Goal: Task Accomplishment & Management: Use online tool/utility

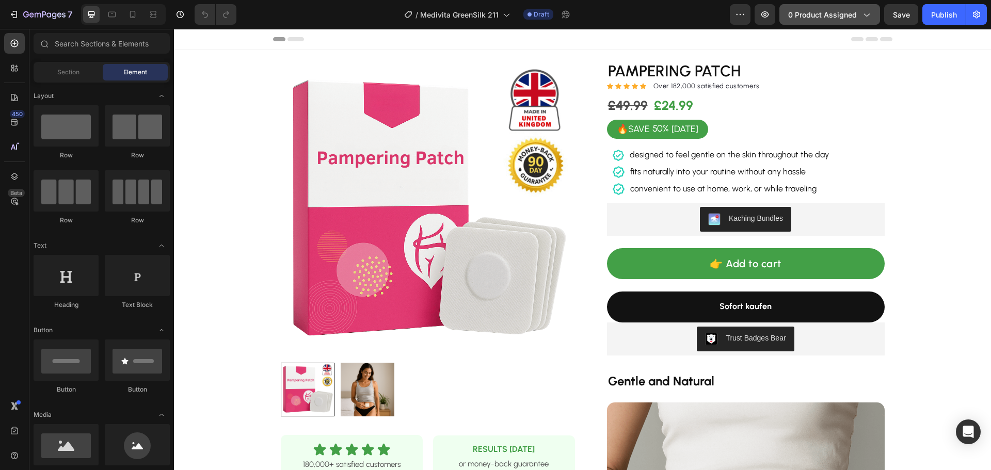
click at [805, 11] on span "0 product assigned" at bounding box center [822, 14] width 69 height 11
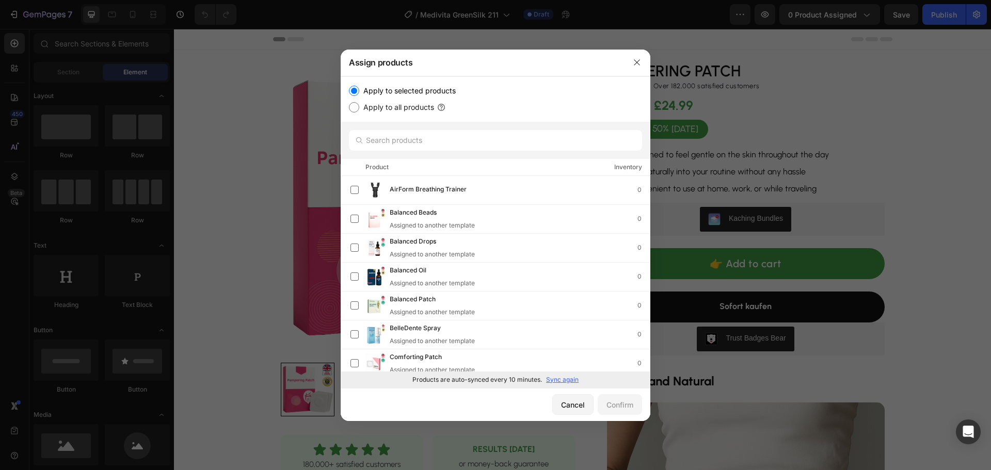
click at [562, 377] on p "Sync again" at bounding box center [562, 379] width 33 height 9
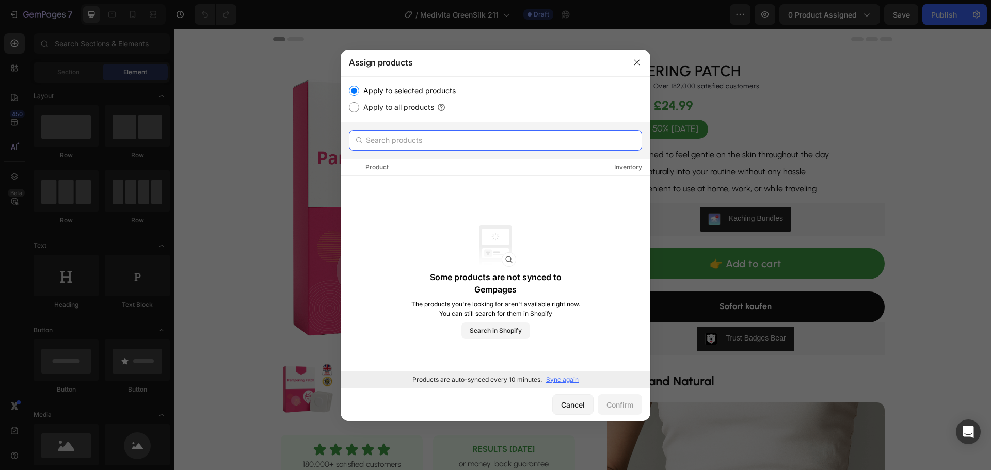
click at [448, 145] on input "text" at bounding box center [495, 140] width 293 height 21
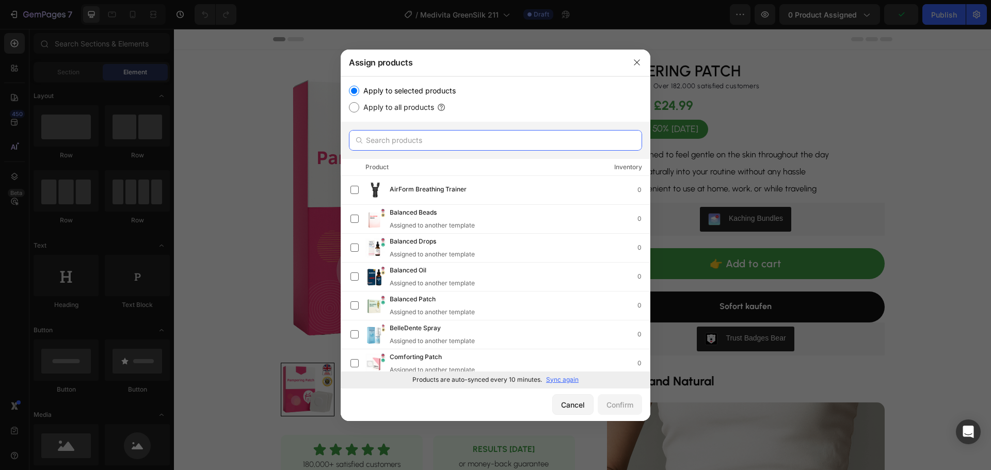
paste input "Green Tea Mask Stick"
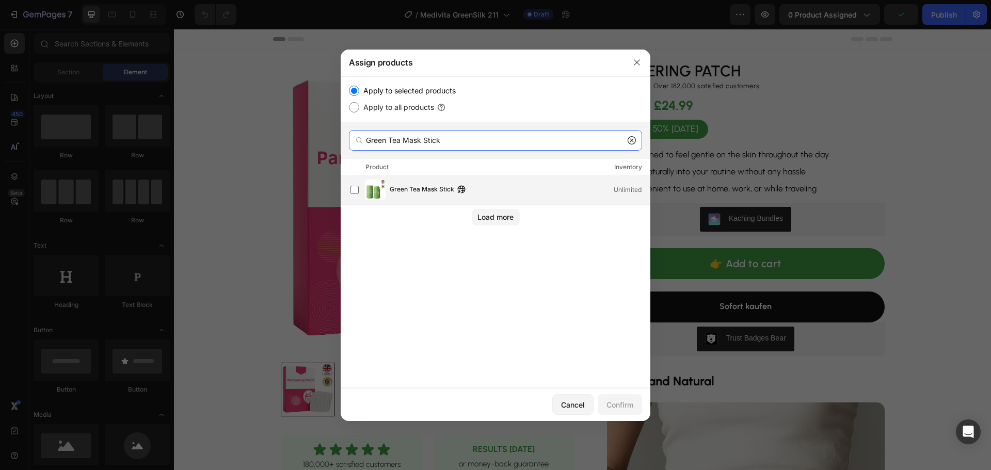
type input "Green Tea Mask Stick"
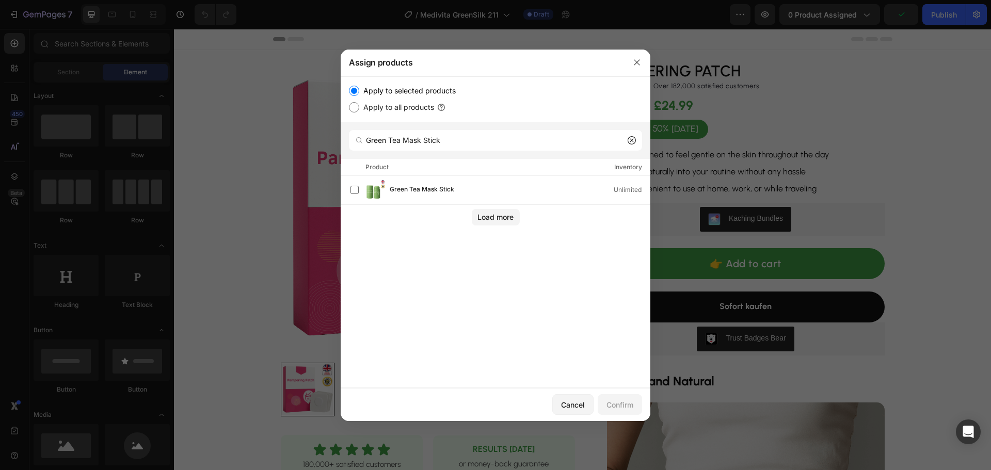
drag, startPoint x: 409, startPoint y: 187, endPoint x: 464, endPoint y: 246, distance: 79.6
click at [408, 188] on span "Green Tea Mask Stick" at bounding box center [422, 189] width 65 height 11
drag, startPoint x: 615, startPoint y: 400, endPoint x: 610, endPoint y: 404, distance: 6.6
click at [615, 401] on div "Confirm" at bounding box center [620, 405] width 27 height 11
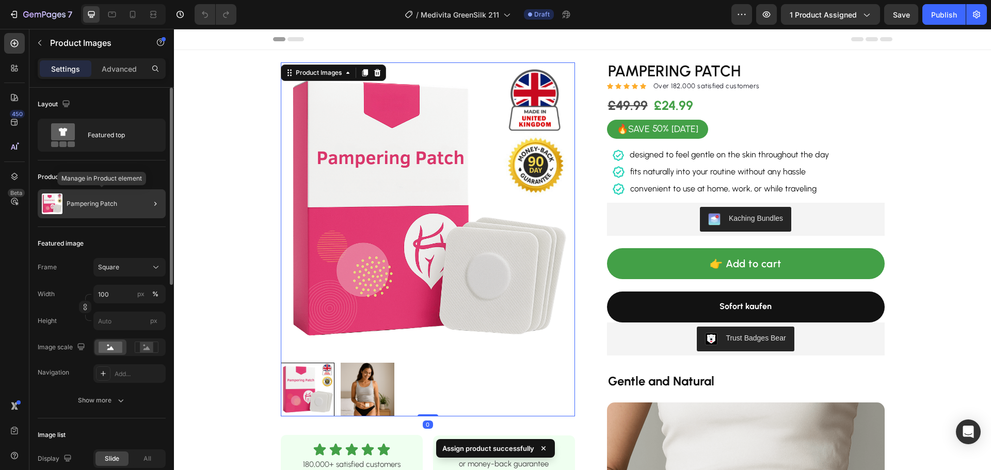
click at [99, 202] on p "Pampering Patch" at bounding box center [92, 203] width 51 height 7
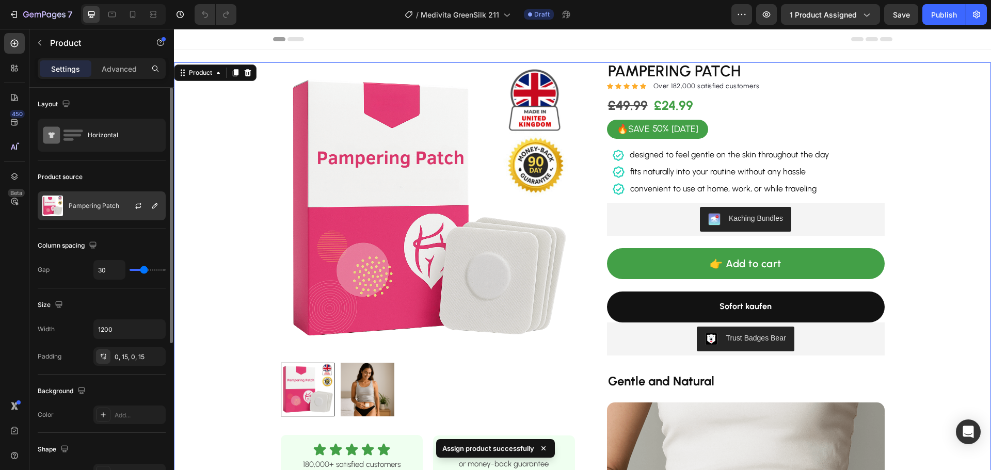
click at [120, 212] on div at bounding box center [142, 206] width 45 height 28
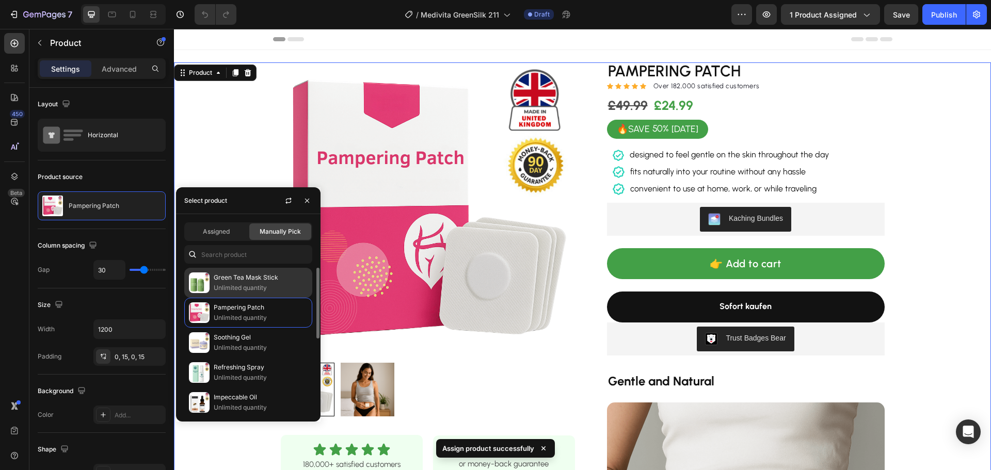
click at [275, 285] on p "Unlimited quantity" at bounding box center [261, 288] width 94 height 10
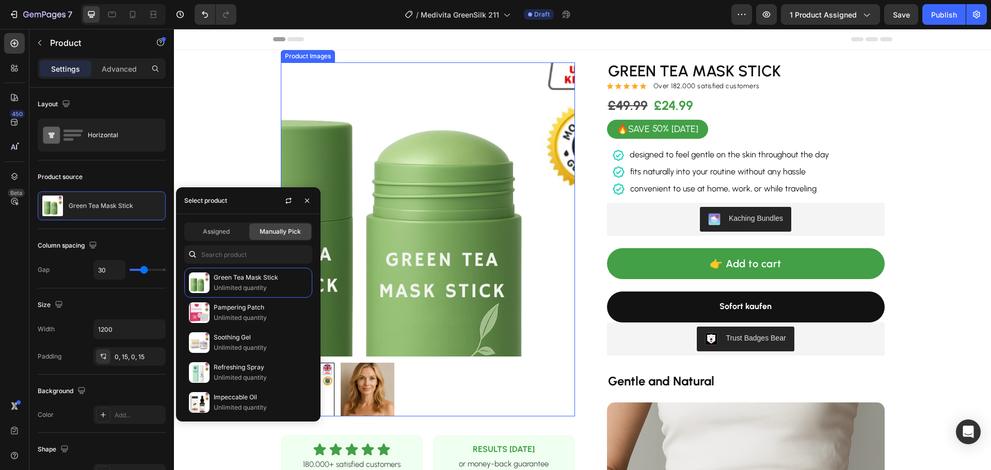
click at [455, 182] on img at bounding box center [428, 209] width 294 height 294
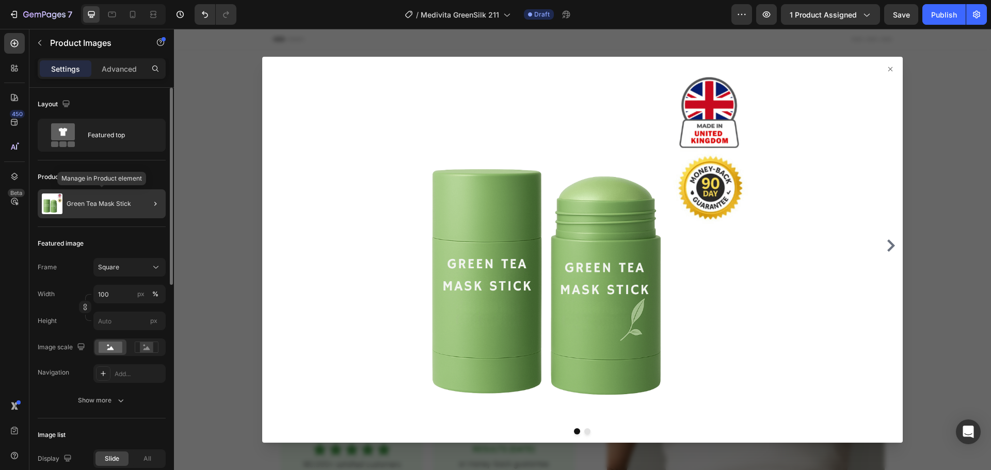
click at [97, 215] on div "Green Tea Mask Stick" at bounding box center [102, 203] width 128 height 29
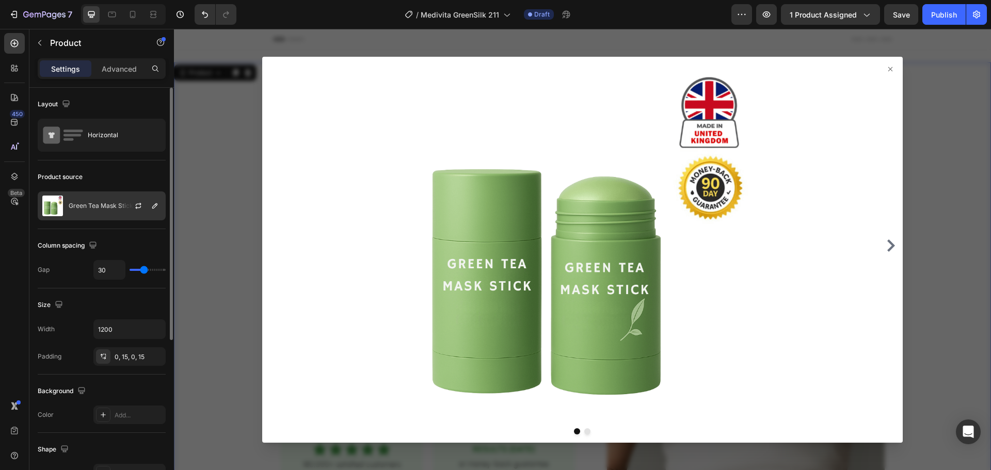
click at [112, 208] on p "Green Tea Mask Stick" at bounding box center [101, 205] width 65 height 7
drag, startPoint x: 139, startPoint y: 207, endPoint x: 173, endPoint y: 215, distance: 34.6
click at [0, 0] on icon "button" at bounding box center [0, 0] width 0 height 0
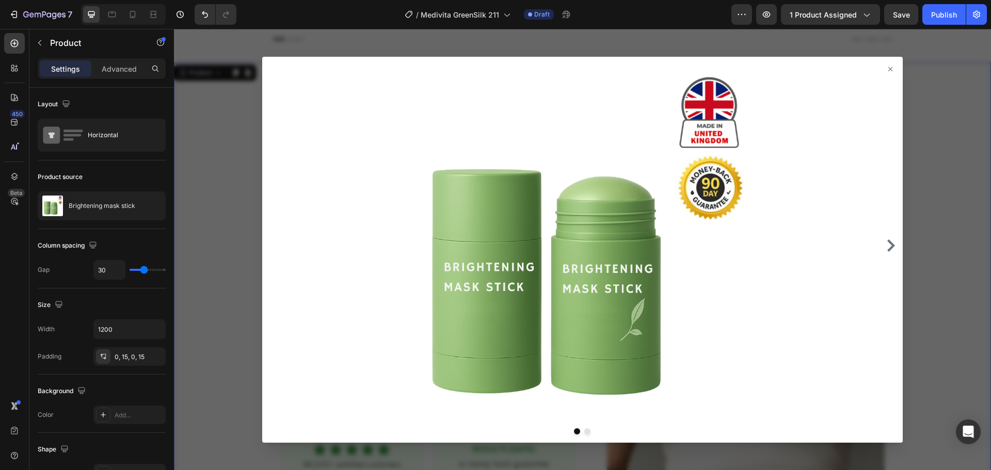
drag, startPoint x: 209, startPoint y: 267, endPoint x: 238, endPoint y: 254, distance: 31.7
click at [210, 265] on div at bounding box center [582, 249] width 817 height 441
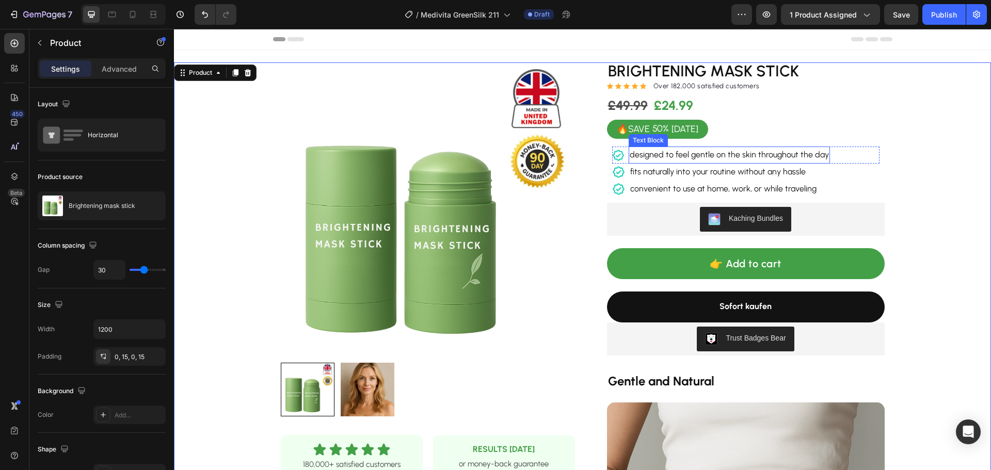
click at [710, 158] on span "designed to feel gentle on the skin throughout the day" at bounding box center [729, 155] width 199 height 10
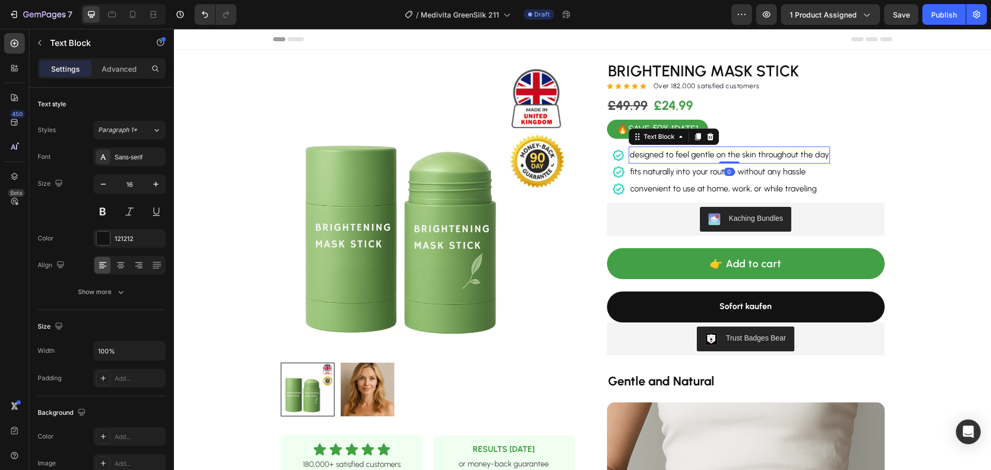
click at [710, 158] on span "designed to feel gentle on the skin throughout the day" at bounding box center [729, 155] width 199 height 10
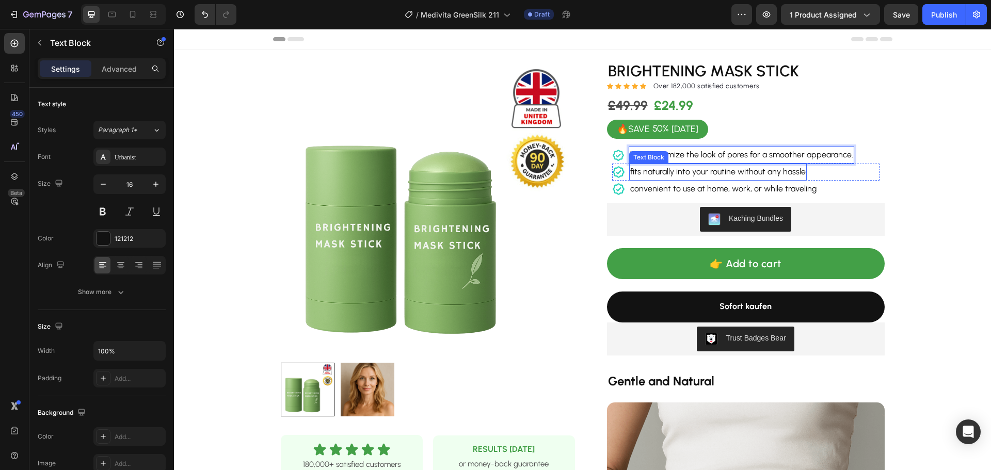
click at [678, 172] on span "fits naturally into your routine without any hassle" at bounding box center [718, 172] width 176 height 10
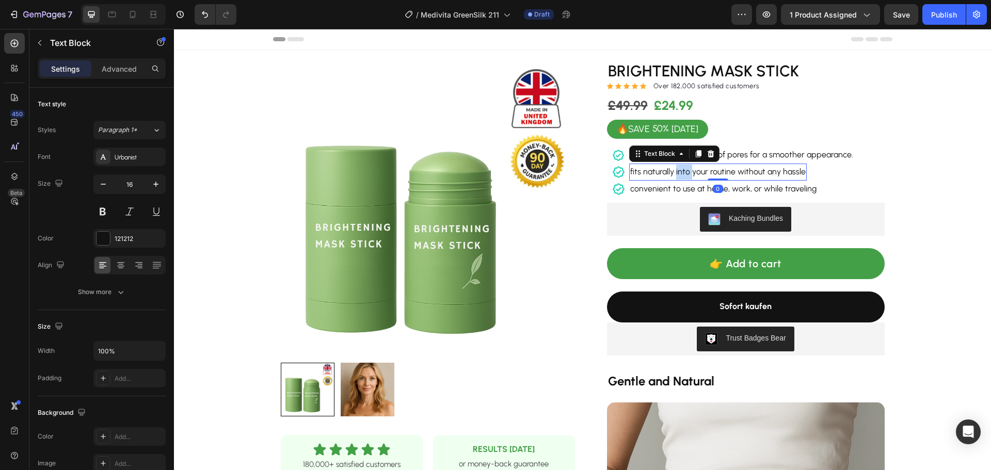
click at [678, 172] on span "fits naturally into your routine without any hassle" at bounding box center [718, 172] width 176 height 10
click at [710, 190] on span "convenient to use at home, work, or while traveling" at bounding box center [723, 189] width 186 height 10
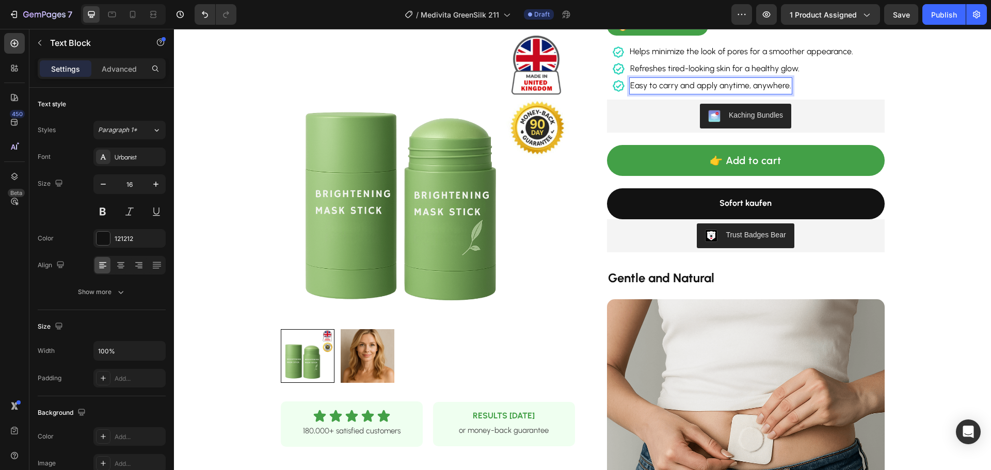
scroll to position [206, 0]
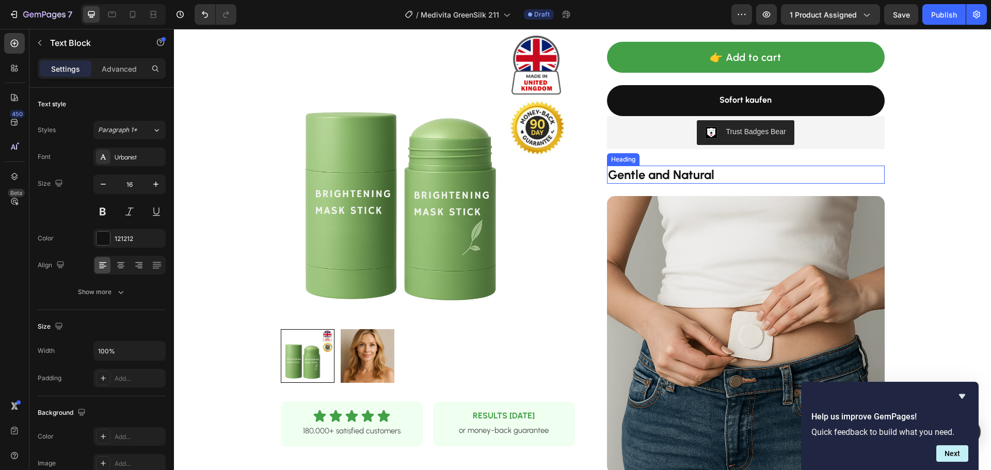
click at [675, 179] on strong "Gentle and Natural" at bounding box center [661, 174] width 106 height 15
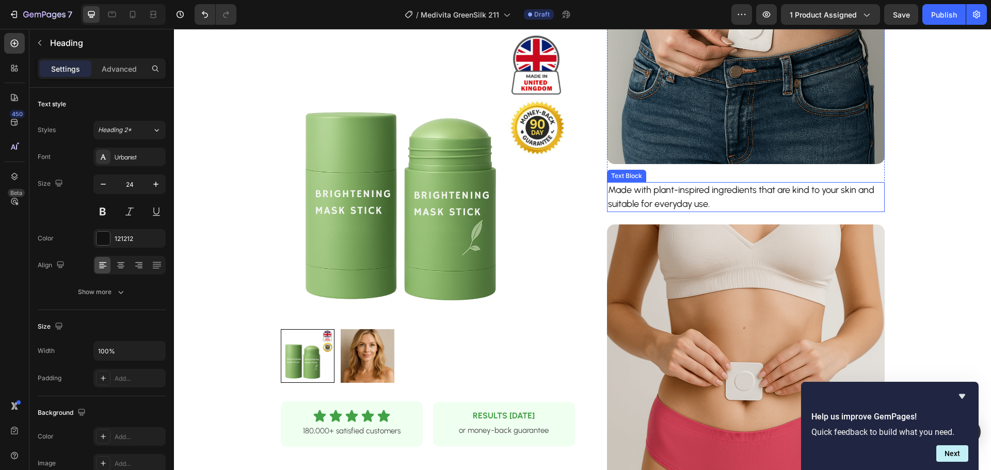
click at [686, 187] on p "Made with plant-inspired ingredients that are kind to your skin and suitable fo…" at bounding box center [746, 197] width 276 height 28
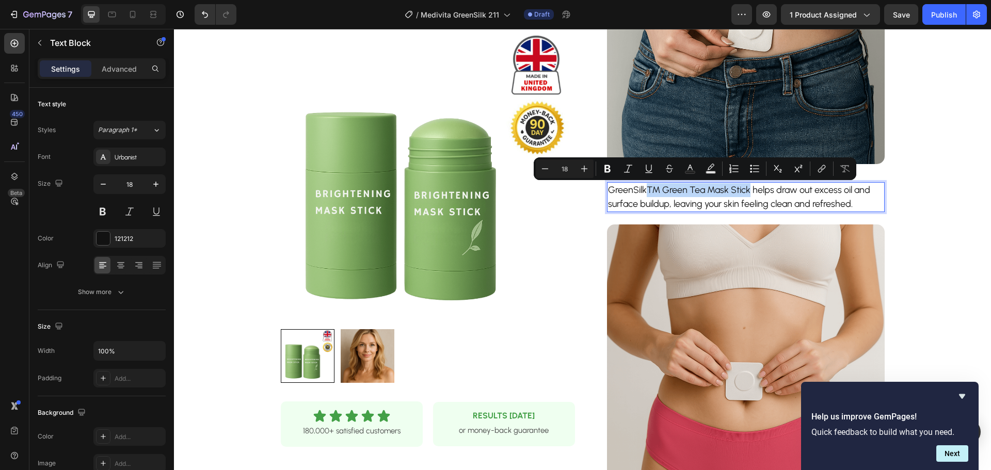
drag, startPoint x: 747, startPoint y: 189, endPoint x: 647, endPoint y: 186, distance: 100.2
click at [647, 186] on p "GreenSilk™ Green Tea Mask Stick helps draw out excess oil and surface buildup, …" at bounding box center [746, 197] width 276 height 28
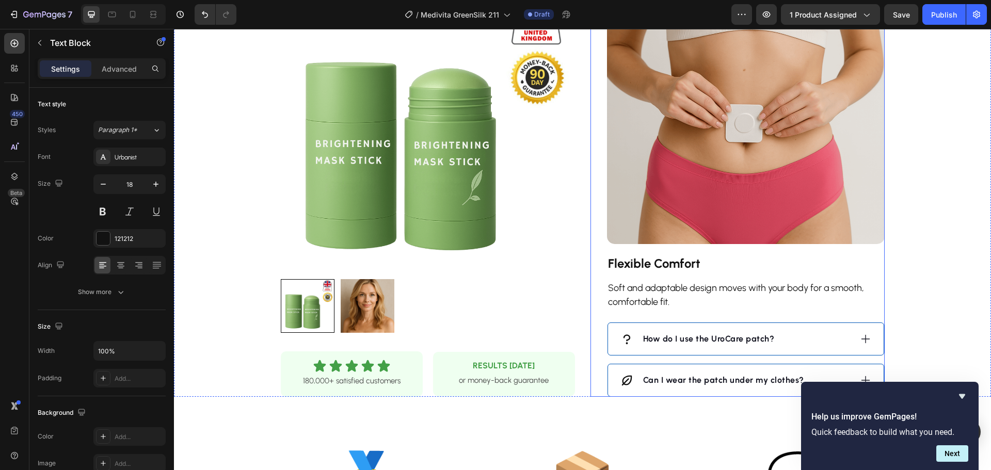
scroll to position [878, 0]
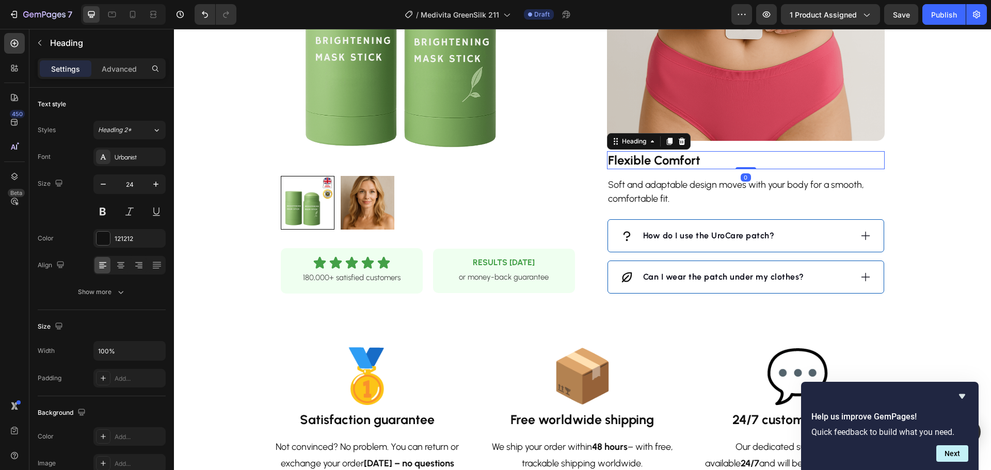
click at [647, 158] on strong "Flexible Comfort" at bounding box center [654, 160] width 92 height 15
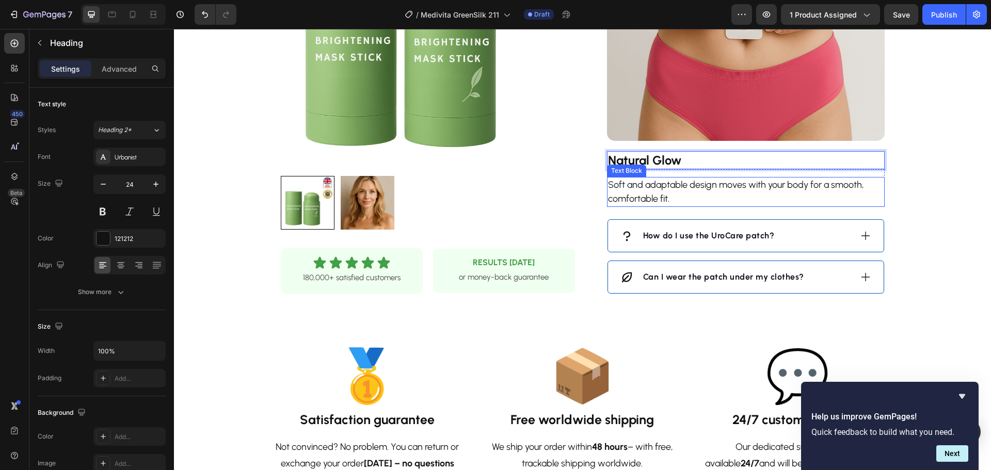
click at [651, 189] on p "Soft and adaptable design moves with your body for a smooth, comfortable fit." at bounding box center [746, 192] width 276 height 28
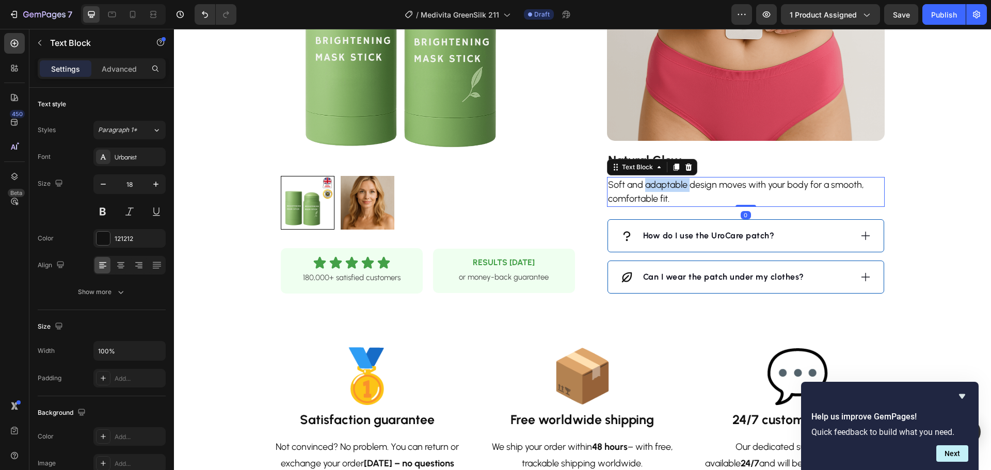
click at [651, 189] on p "Soft and adaptable design moves with your body for a smooth, comfortable fit." at bounding box center [746, 192] width 276 height 28
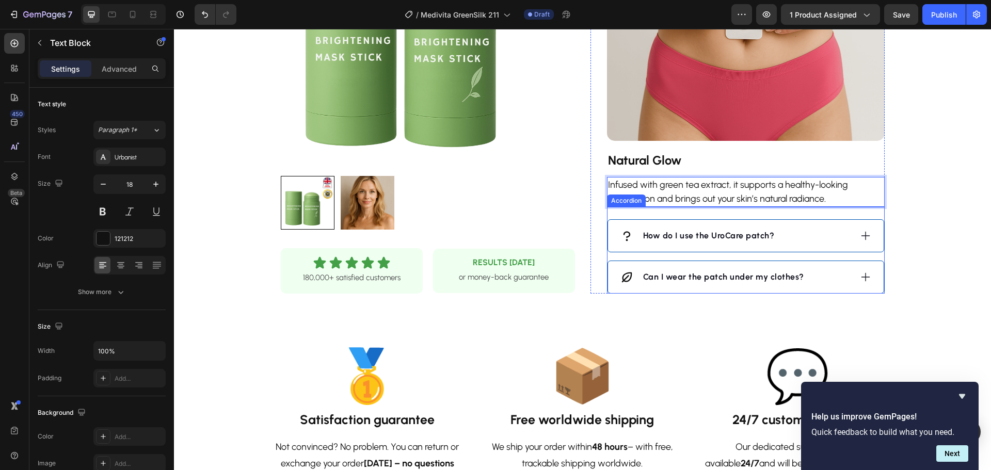
scroll to position [981, 0]
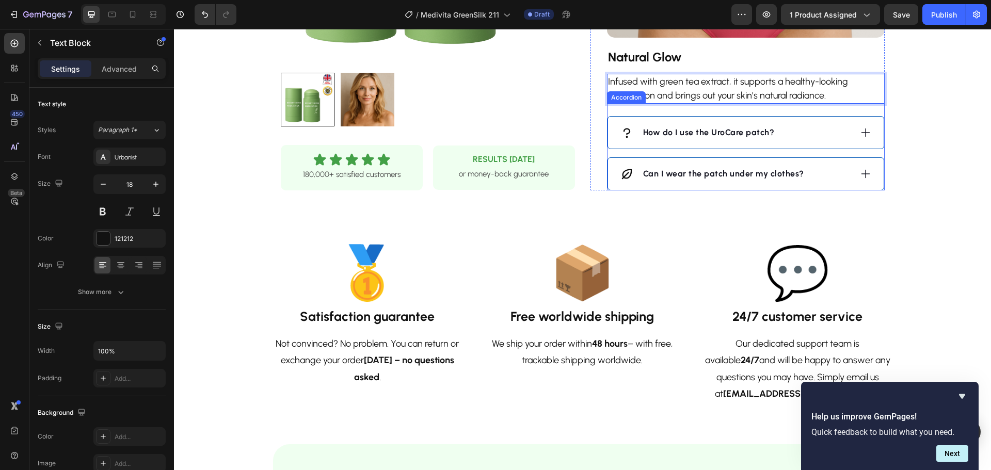
click at [814, 132] on div "How do I use the UroCare patch?" at bounding box center [735, 132] width 231 height 15
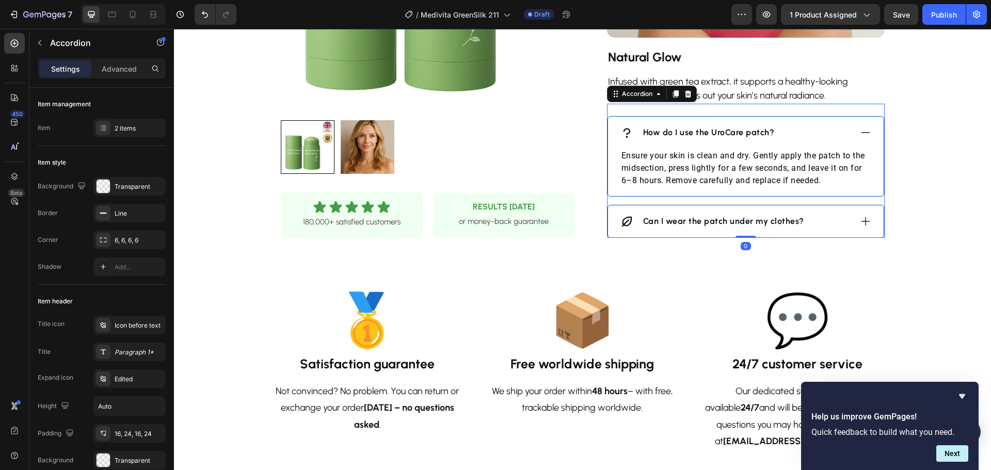
click at [706, 130] on strong "How do I use the UroCare patch?" at bounding box center [709, 133] width 132 height 10
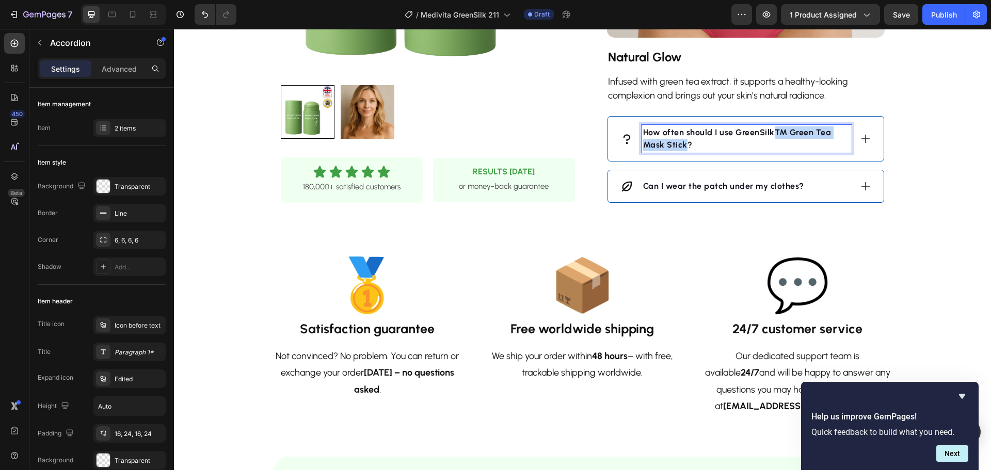
drag, startPoint x: 683, startPoint y: 145, endPoint x: 771, endPoint y: 130, distance: 89.1
click at [771, 130] on strong "How often should I use GreenSilk™ Green Tea Mask Stick?" at bounding box center [737, 139] width 188 height 22
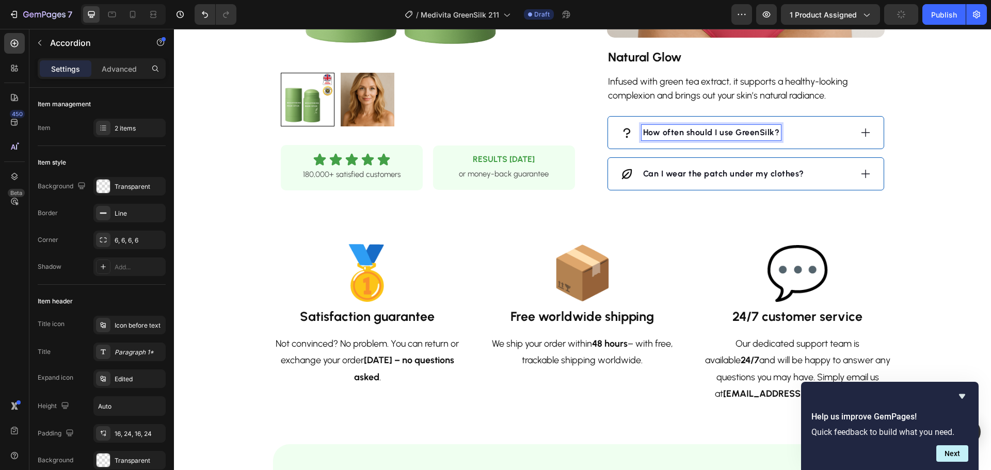
click at [833, 131] on div "How often should I use GreenSilk?" at bounding box center [735, 132] width 231 height 15
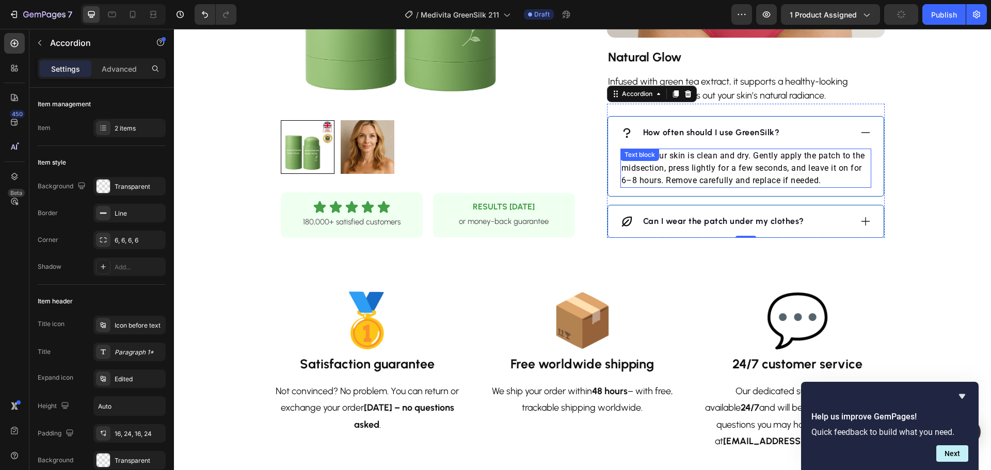
click at [755, 163] on p "Ensure your skin is clean and dry. Gently apply the patch to the midsection, pr…" at bounding box center [745, 168] width 249 height 37
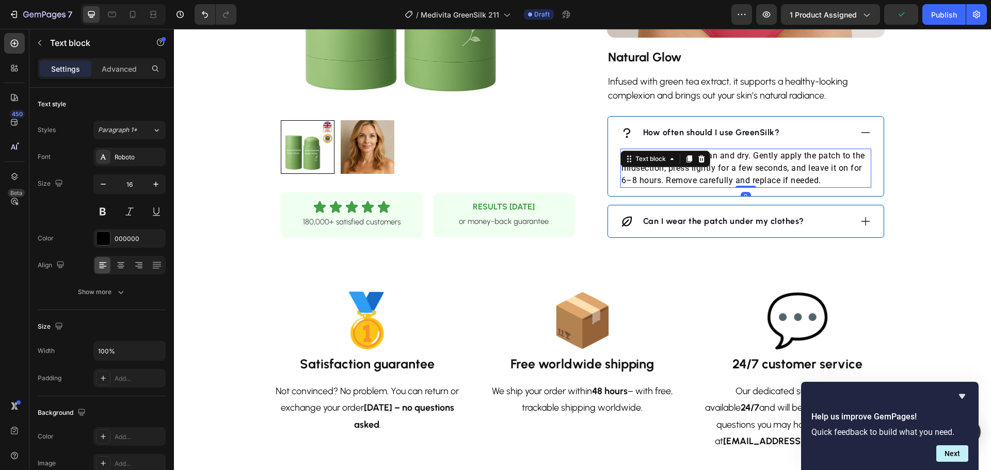
click at [755, 163] on p "Ensure your skin is clean and dry. Gently apply the patch to the midsection, pr…" at bounding box center [745, 168] width 249 height 37
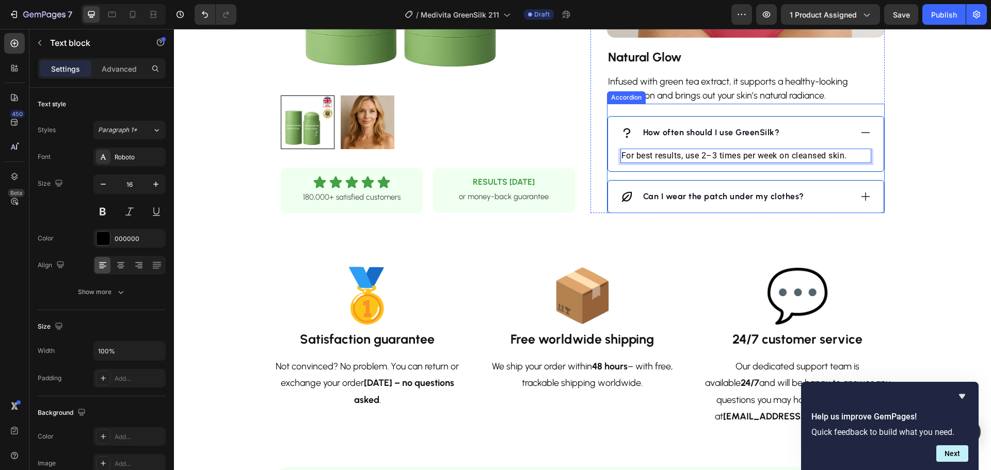
click at [812, 195] on div "Can I wear the patch under my clothes?" at bounding box center [735, 196] width 231 height 15
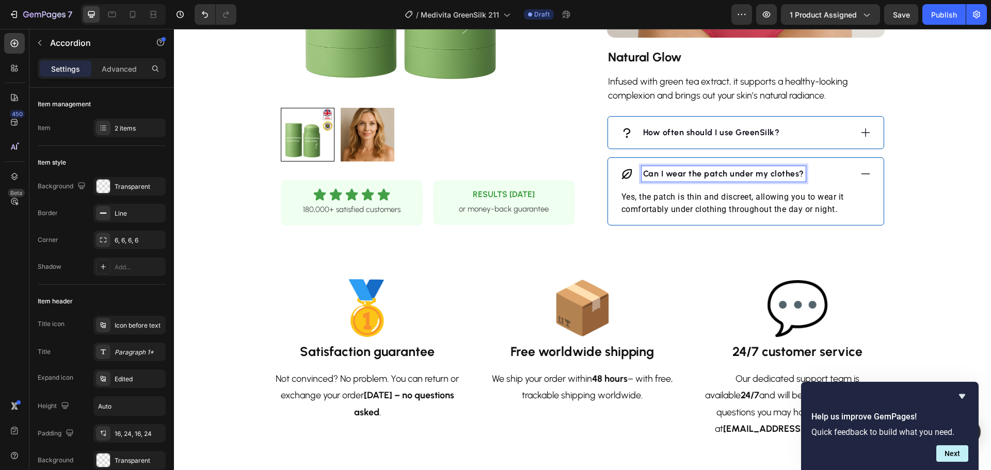
click at [738, 178] on strong "Can I wear the patch under my clothes?" at bounding box center [723, 174] width 161 height 10
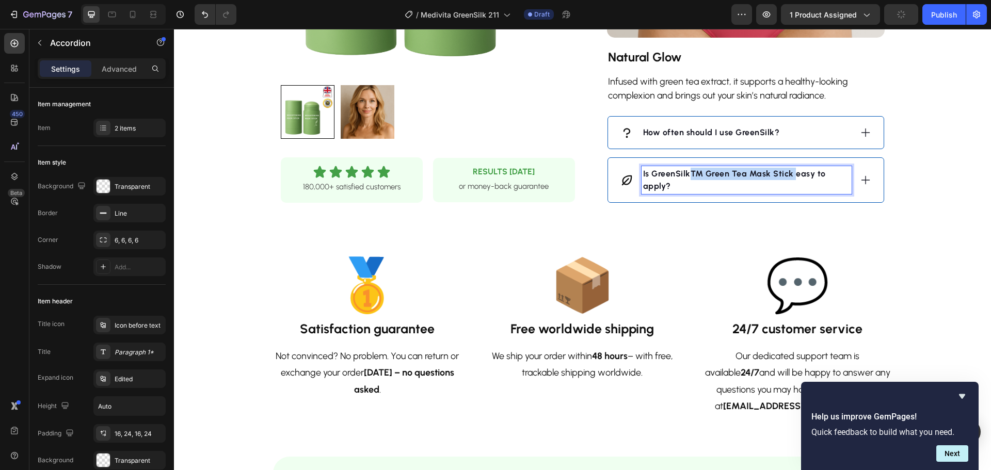
drag, startPoint x: 790, startPoint y: 174, endPoint x: 693, endPoint y: 177, distance: 97.6
click at [688, 172] on strong "Is GreenSilk™ Green Tea Mask Stick easy to apply?" at bounding box center [734, 180] width 183 height 22
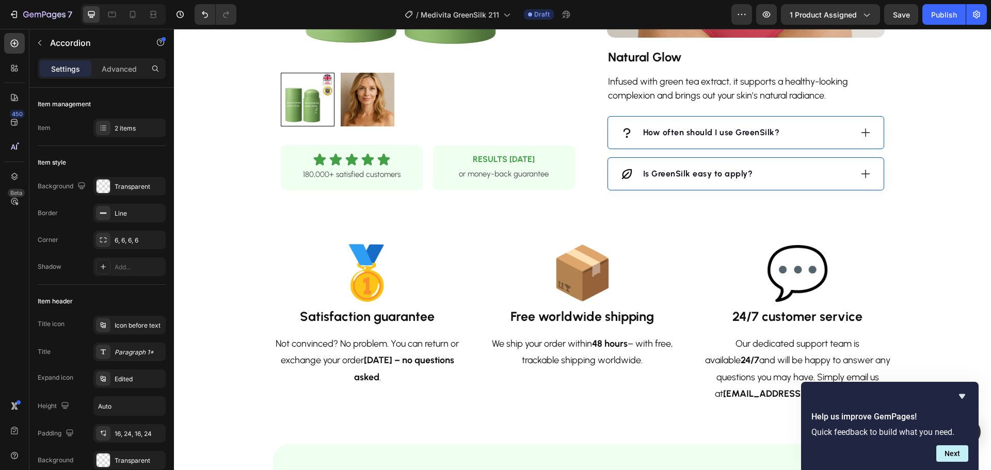
click at [807, 170] on div "Is GreenSilk easy to apply?" at bounding box center [735, 173] width 231 height 15
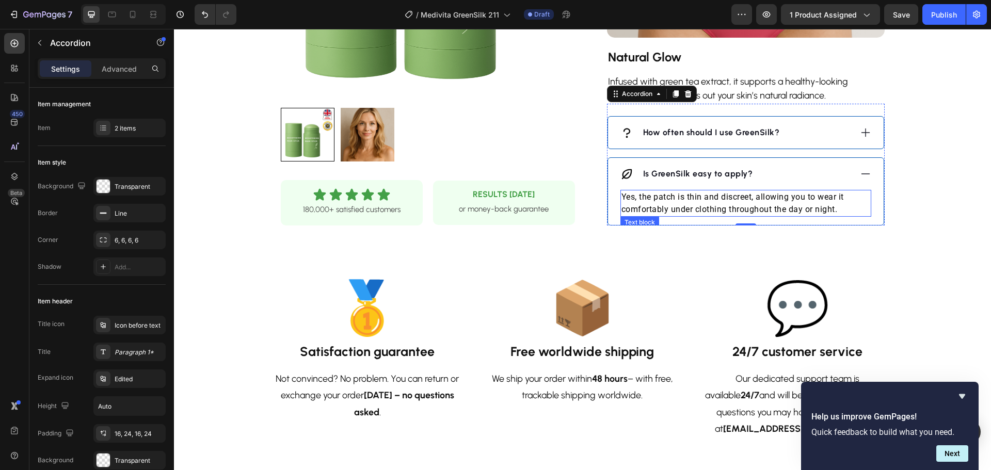
click at [700, 194] on p "Yes, the patch is thin and discreet, allowing you to wear it comfortably under …" at bounding box center [745, 203] width 249 height 25
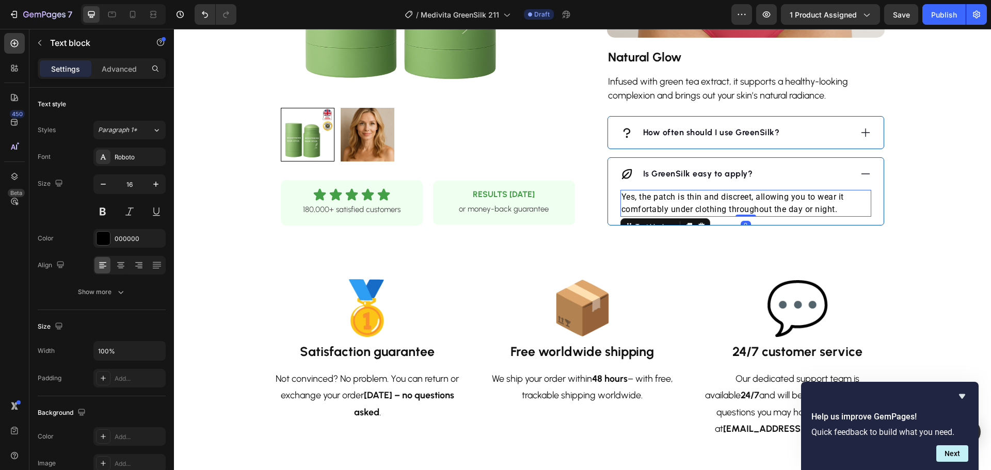
click at [699, 198] on p "Yes, the patch is thin and discreet, allowing you to wear it comfortably under …" at bounding box center [745, 203] width 249 height 25
click at [699, 199] on p "Yes, the patch is thin and discreet, allowing you to wear it comfortably under …" at bounding box center [745, 203] width 249 height 25
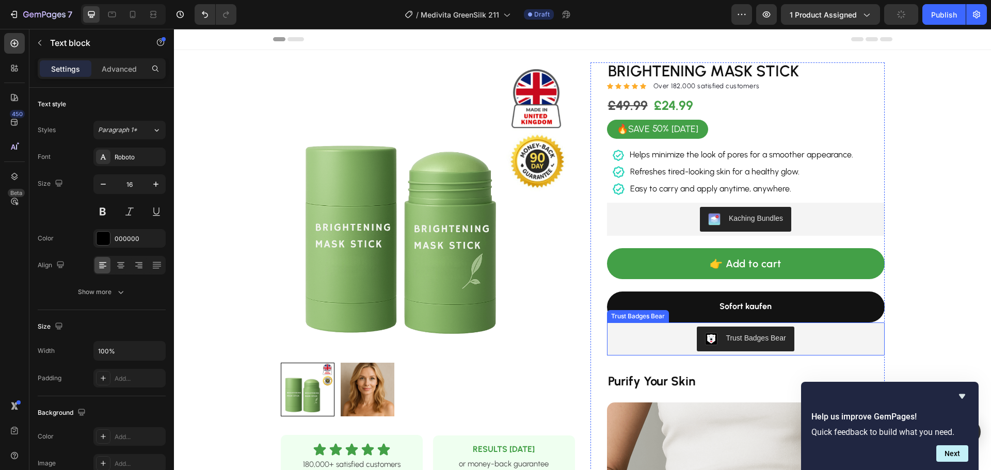
scroll to position [361, 0]
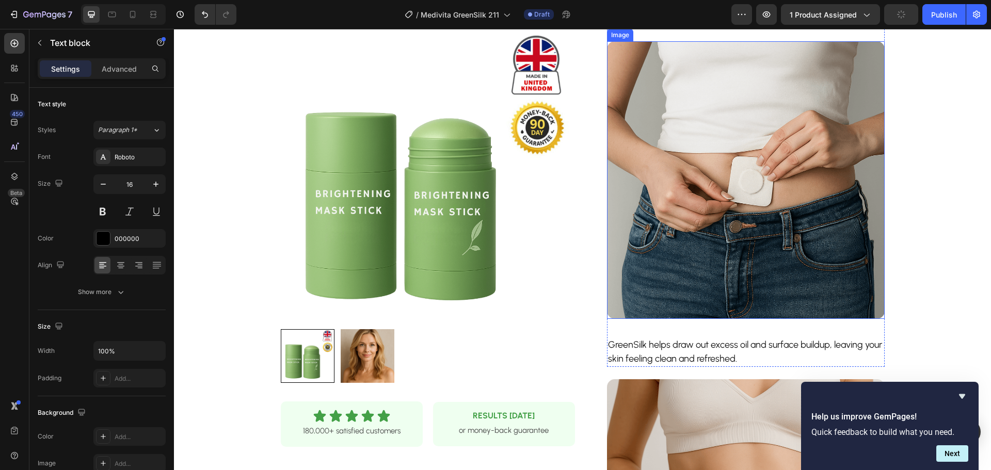
click at [746, 232] on img at bounding box center [746, 180] width 278 height 278
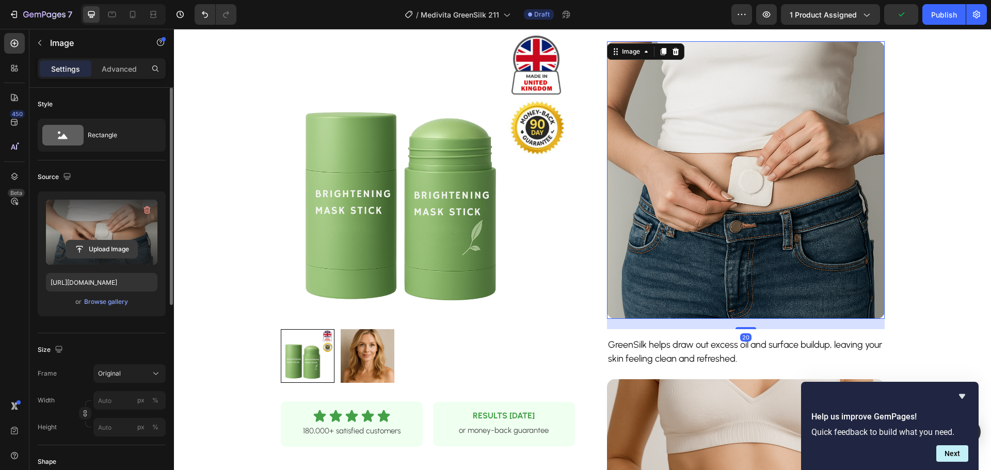
click at [105, 249] on input "file" at bounding box center [101, 250] width 71 height 18
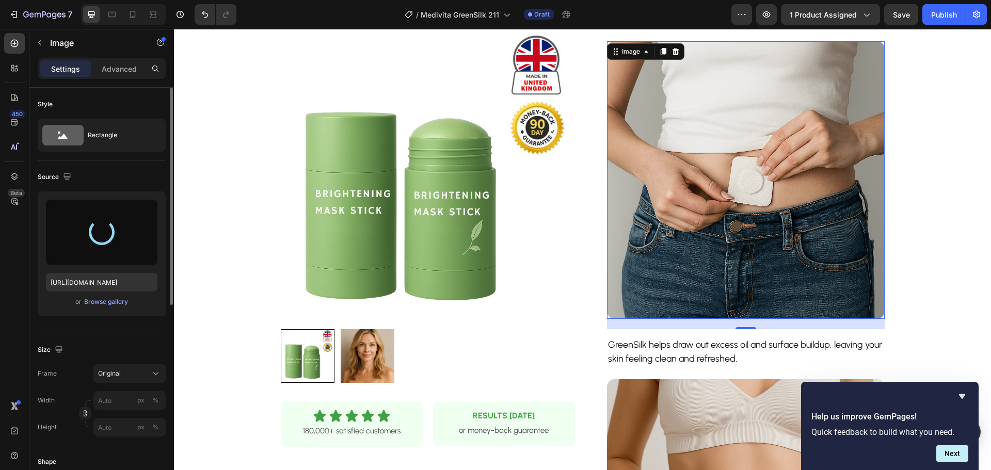
type input "[URL][DOMAIN_NAME]"
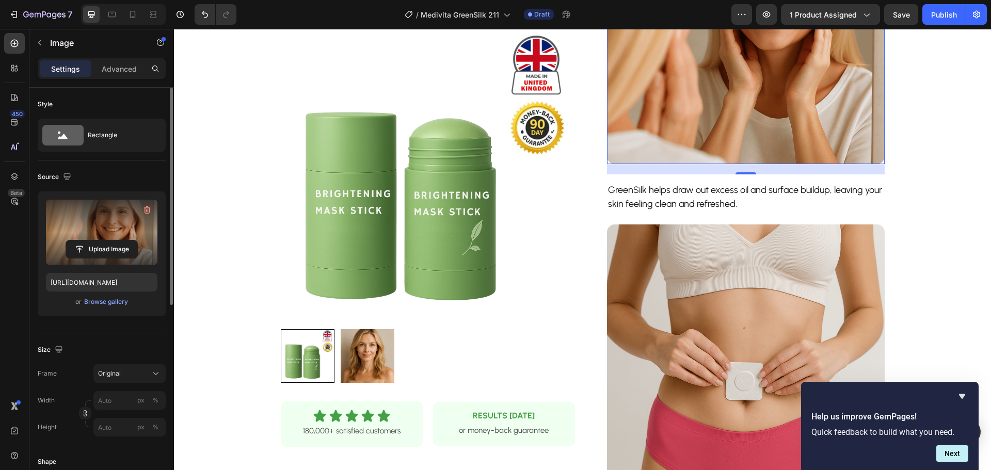
scroll to position [619, 0]
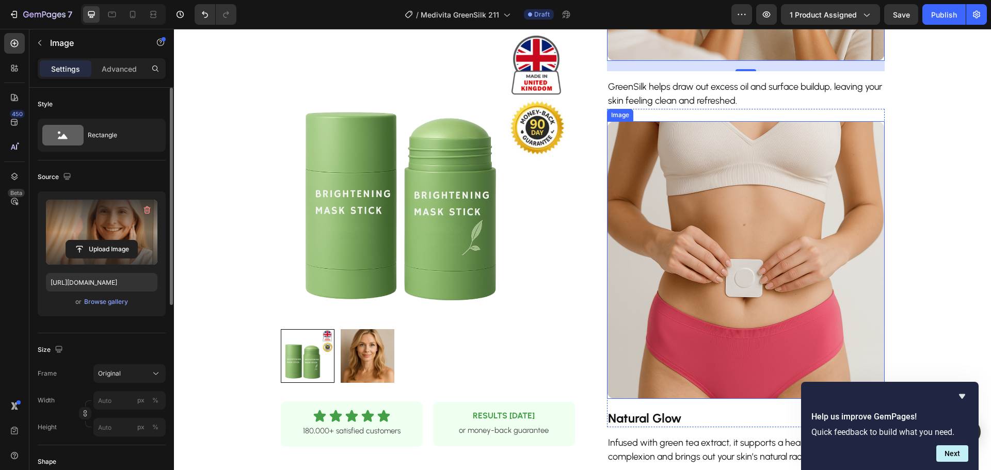
click at [727, 165] on img at bounding box center [746, 260] width 278 height 278
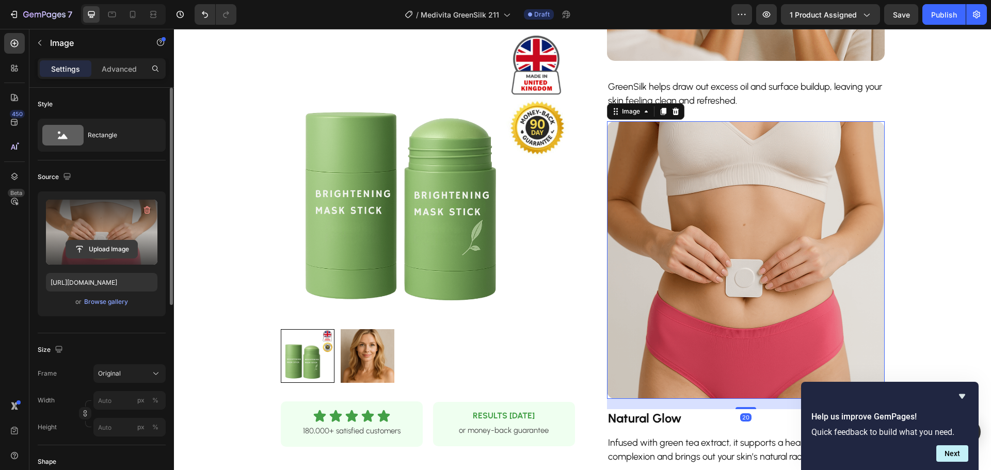
click at [93, 255] on input "file" at bounding box center [101, 250] width 71 height 18
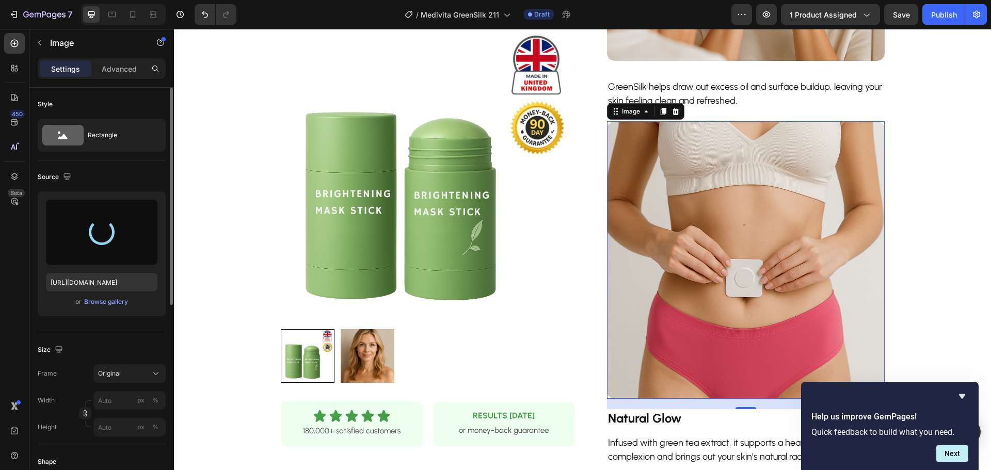
type input "[URL][DOMAIN_NAME]"
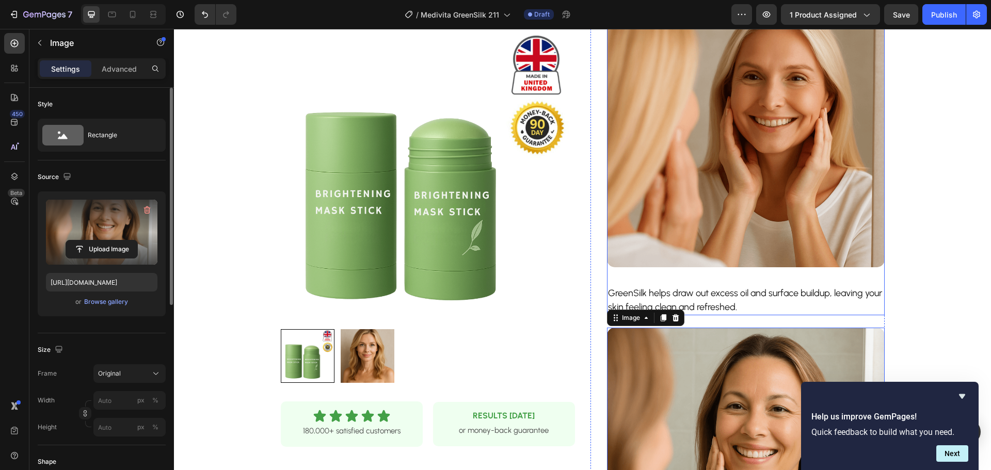
scroll to position [465, 0]
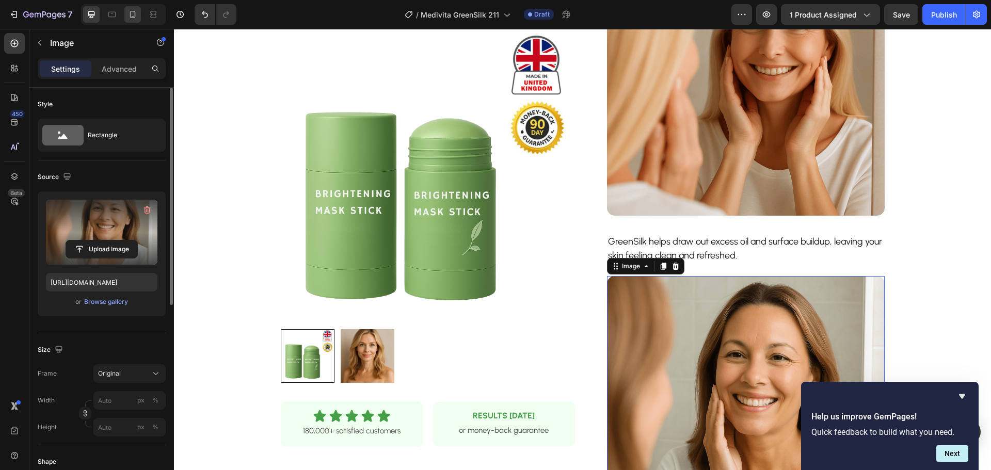
click at [135, 18] on icon at bounding box center [133, 14] width 10 height 10
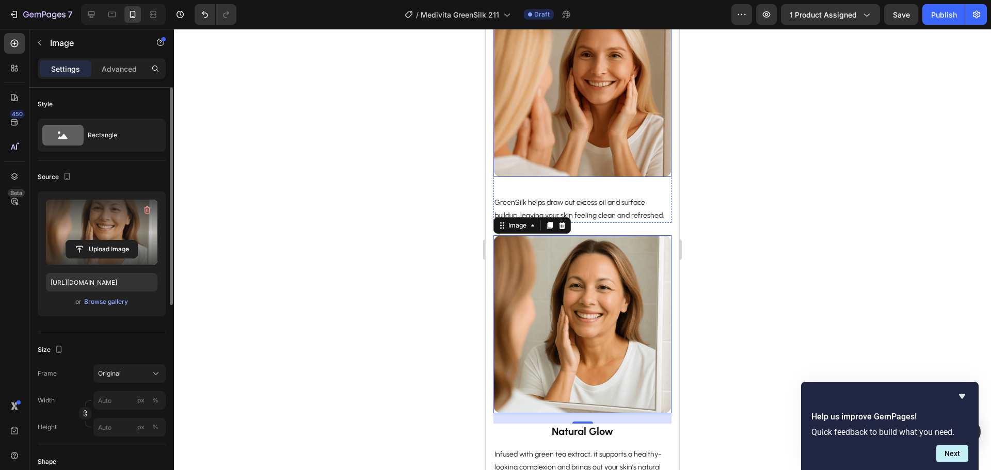
scroll to position [471, 0]
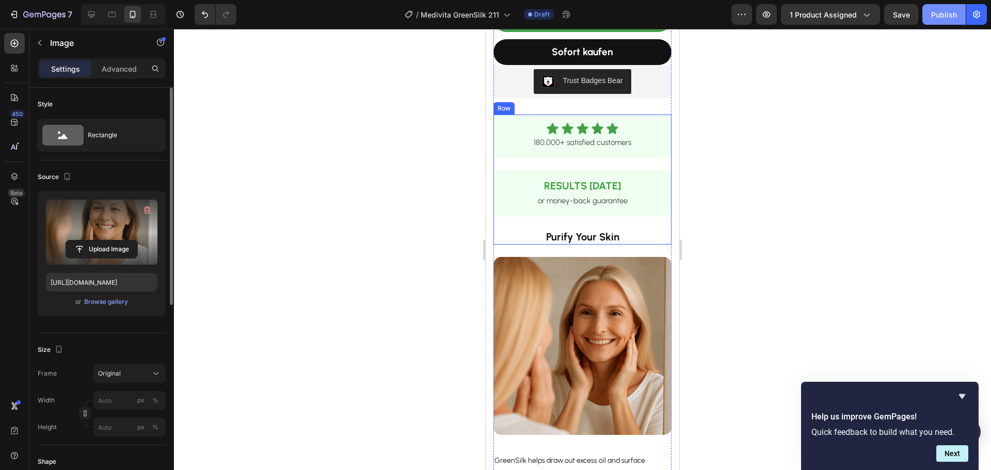
click at [941, 12] on div "Publish" at bounding box center [944, 14] width 26 height 11
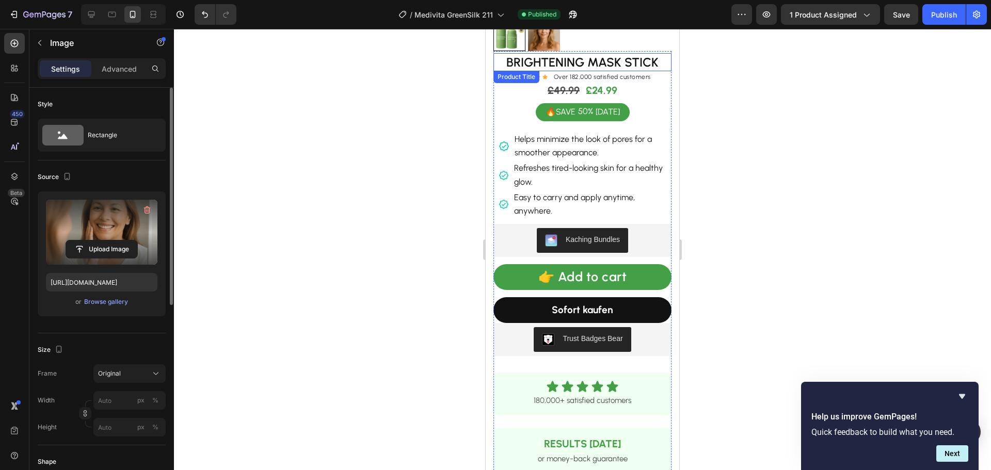
scroll to position [110, 0]
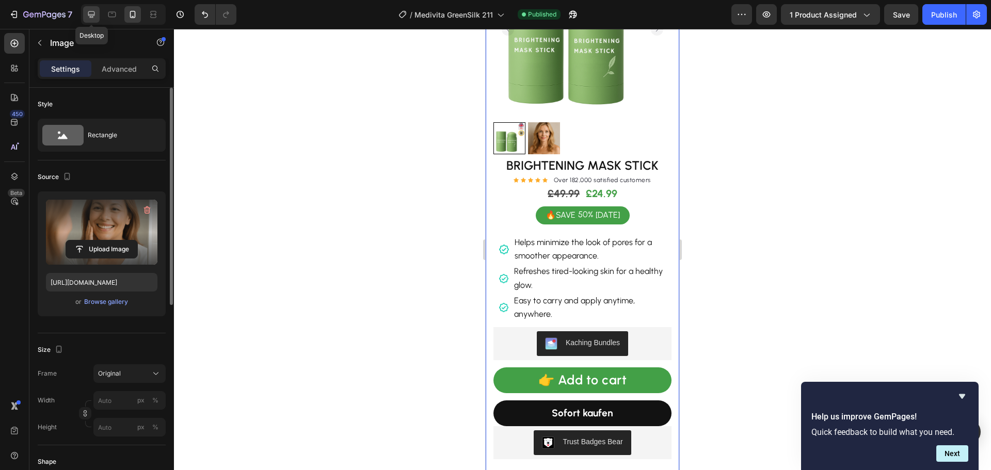
click at [90, 14] on icon at bounding box center [91, 14] width 10 height 10
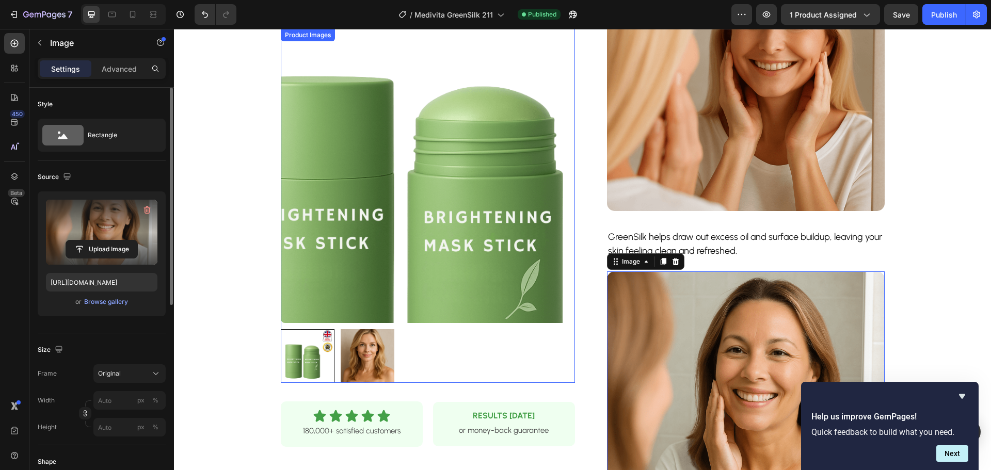
scroll to position [418, 0]
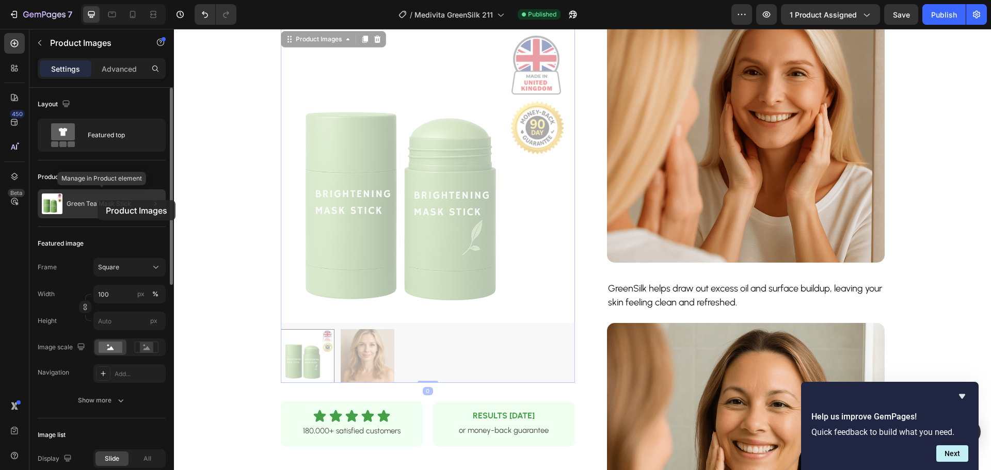
click at [98, 200] on p "Green Tea Mask Stick" at bounding box center [99, 203] width 65 height 7
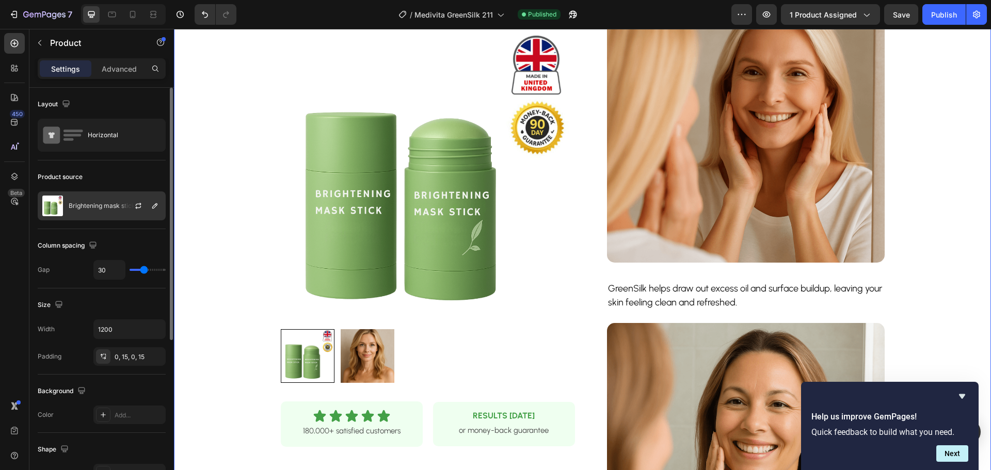
click at [114, 201] on div "Brightening mask stick" at bounding box center [102, 206] width 128 height 29
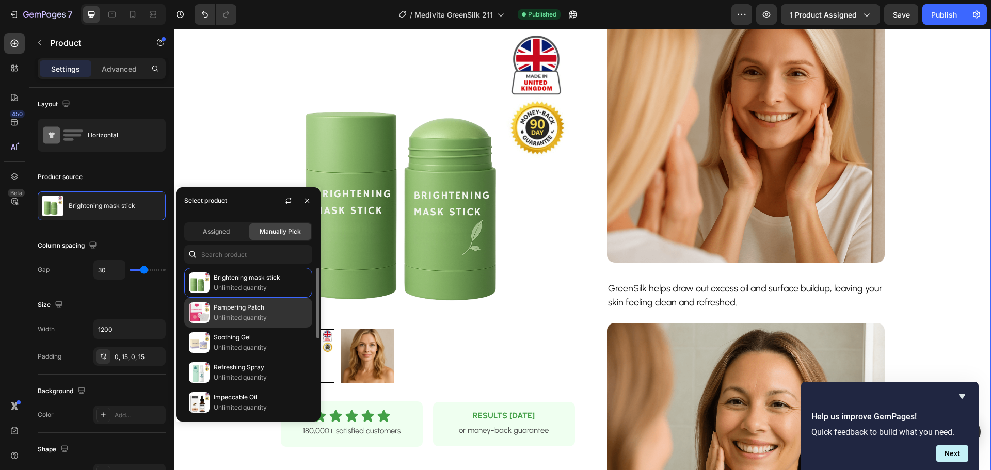
click at [246, 307] on p "Pampering Patch" at bounding box center [261, 307] width 94 height 10
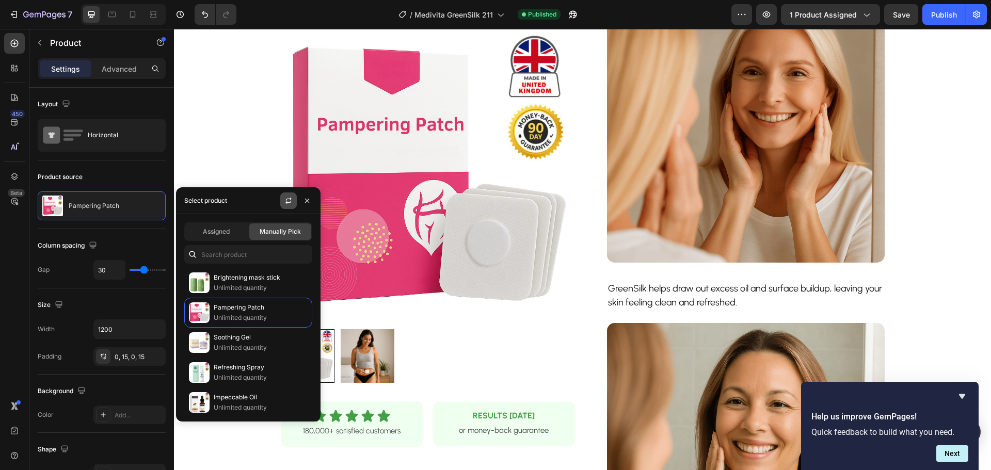
click at [286, 201] on icon "button" at bounding box center [288, 201] width 8 height 8
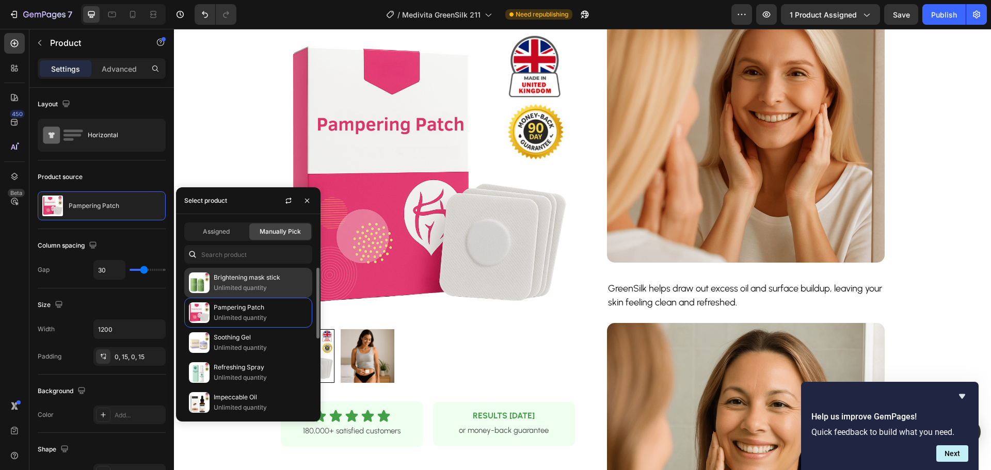
click at [254, 282] on p "Brightening mask stick" at bounding box center [261, 278] width 94 height 10
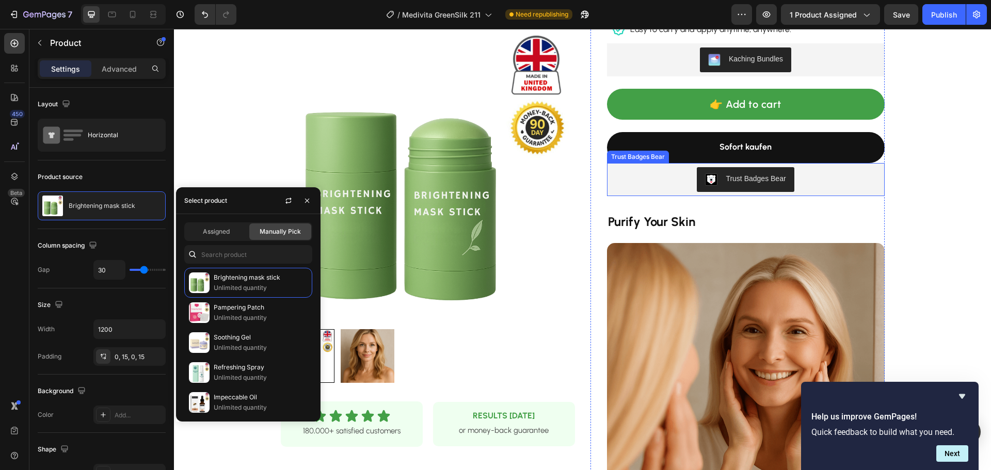
scroll to position [108, 0]
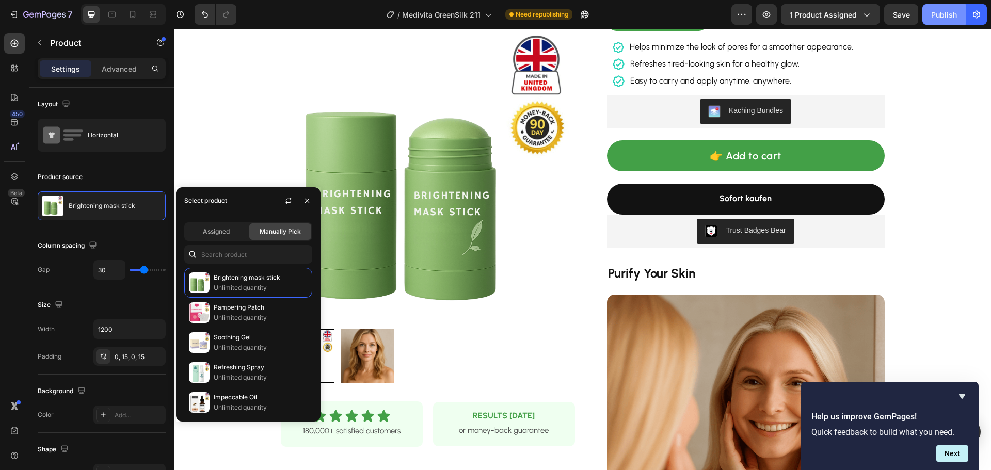
click at [938, 10] on div "Publish" at bounding box center [944, 14] width 26 height 11
